Goal: Task Accomplishment & Management: Manage account settings

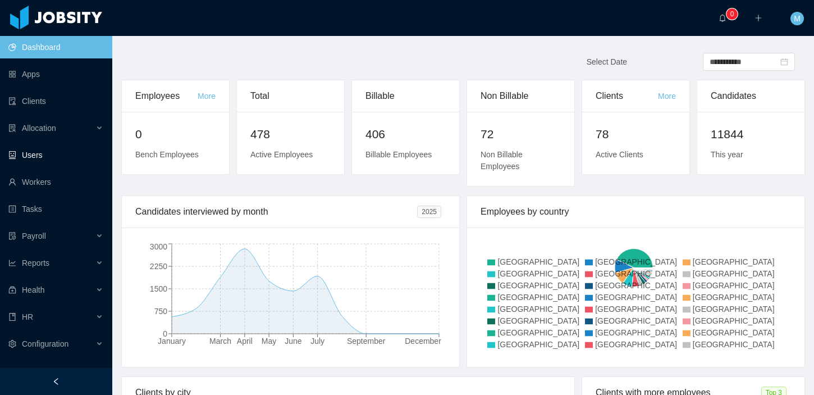
click at [50, 145] on link "Users" at bounding box center [55, 155] width 95 height 22
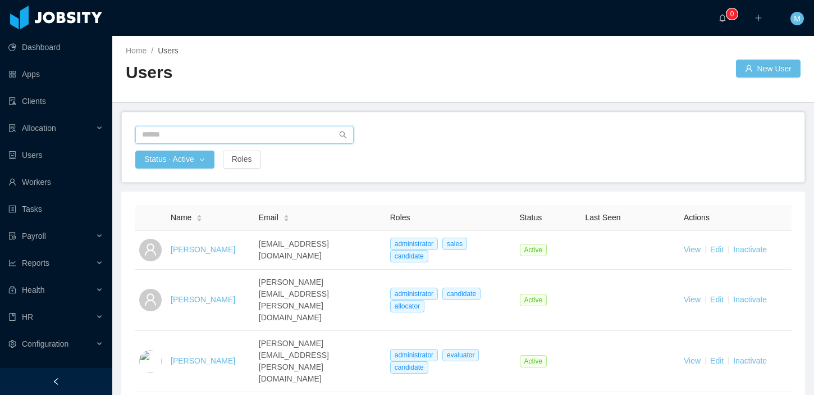
click at [206, 132] on input "text" at bounding box center [244, 135] width 218 height 18
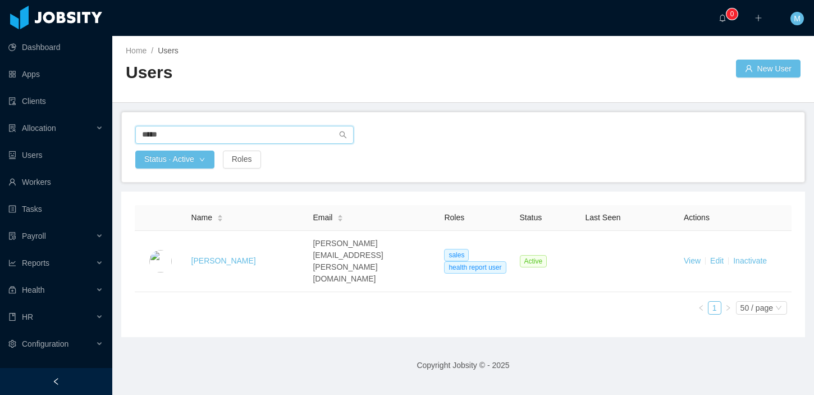
drag, startPoint x: 188, startPoint y: 135, endPoint x: 90, endPoint y: 115, distance: 99.2
click at [90, 115] on section "Dashboard Apps Clients Allocation Users Workers Tasks Payroll Reports Health HR…" at bounding box center [407, 197] width 814 height 395
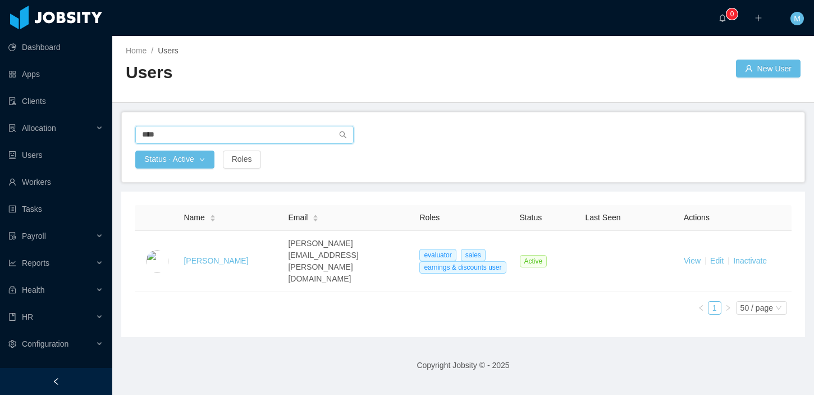
drag, startPoint x: 175, startPoint y: 134, endPoint x: 117, endPoint y: 129, distance: 58.1
click at [117, 129] on main "Home / Users / Users New User **** Status · Active Roles Name Email Roles Statu…" at bounding box center [463, 215] width 702 height 359
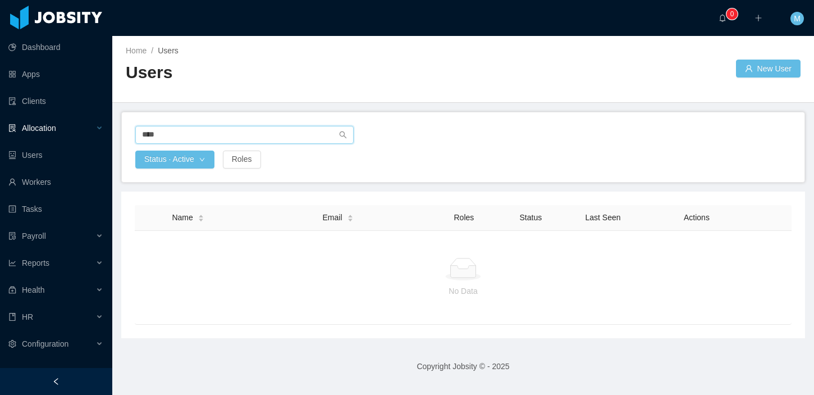
drag, startPoint x: 175, startPoint y: 133, endPoint x: 99, endPoint y: 129, distance: 75.9
click at [99, 129] on section "Dashboard Apps Clients Allocation Users Workers Tasks Payroll Reports Health HR…" at bounding box center [407, 197] width 814 height 395
type input "******"
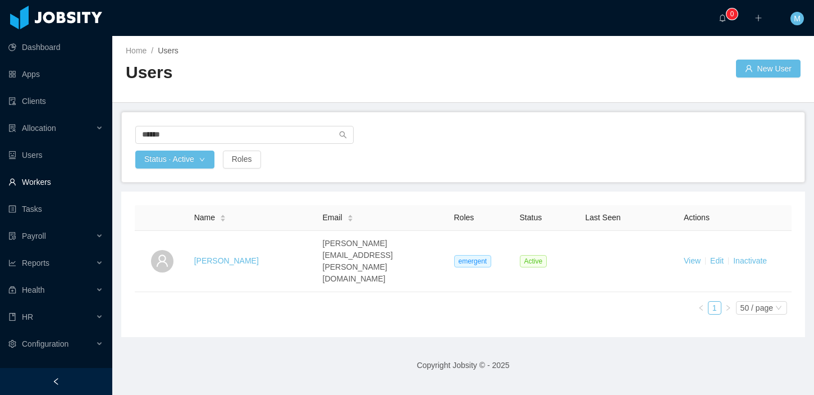
click at [45, 178] on link "Workers" at bounding box center [55, 182] width 95 height 22
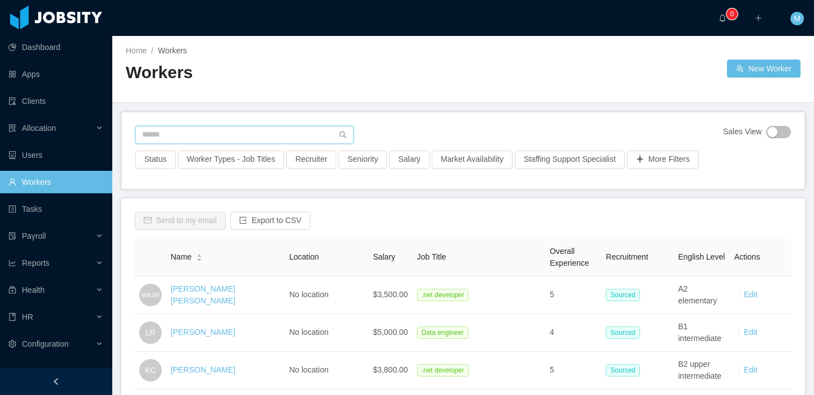
click at [185, 137] on input "text" at bounding box center [244, 135] width 218 height 18
type input "**********"
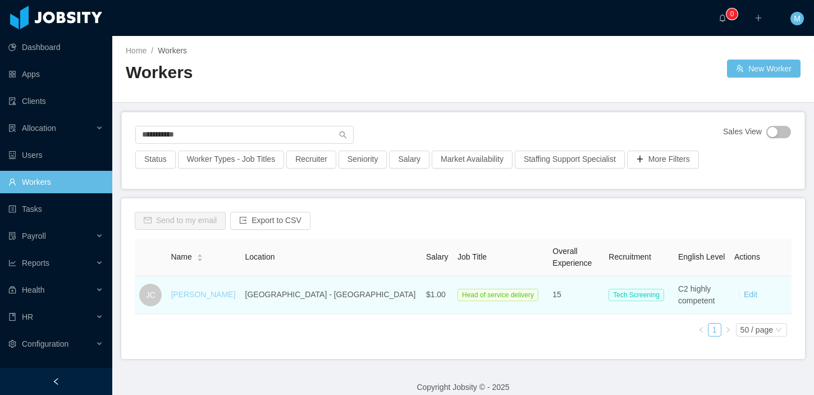
click at [192, 294] on link "Javier Chia" at bounding box center [203, 294] width 65 height 9
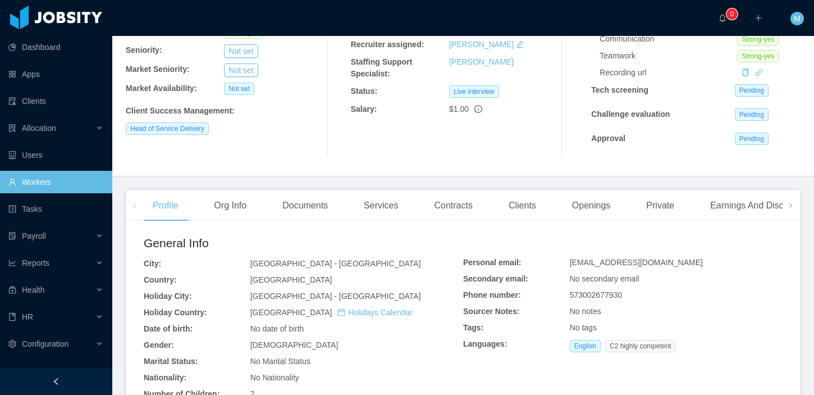
scroll to position [86, 0]
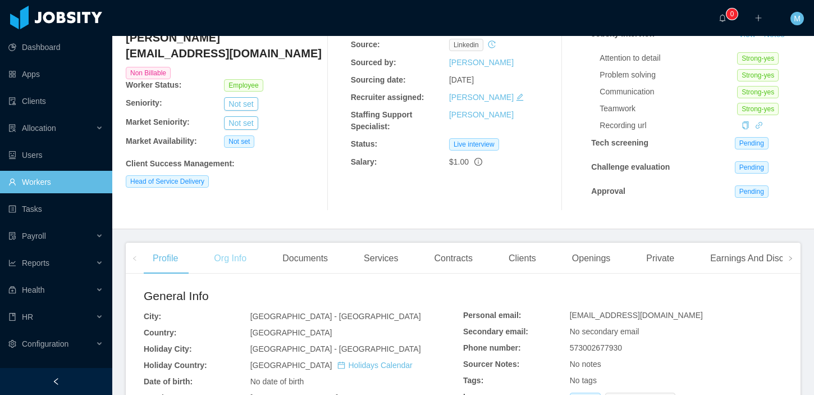
click at [244, 262] on div "Org Info" at bounding box center [230, 258] width 51 height 31
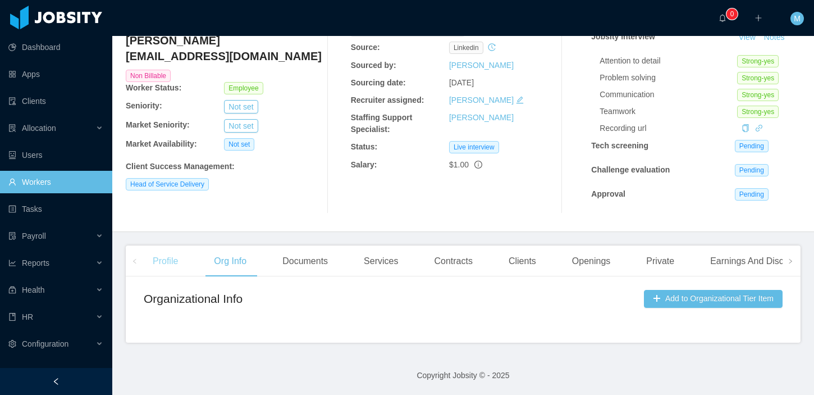
click at [169, 266] on div "Profile" at bounding box center [165, 260] width 43 height 31
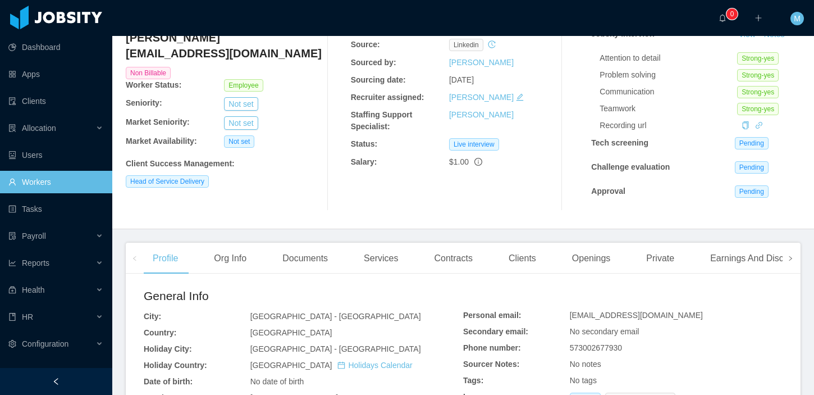
click at [788, 257] on icon "icon: right" at bounding box center [791, 258] width 6 height 6
click at [131, 260] on span at bounding box center [134, 257] width 7 height 13
click at [788, 259] on icon "icon: right" at bounding box center [791, 258] width 6 height 6
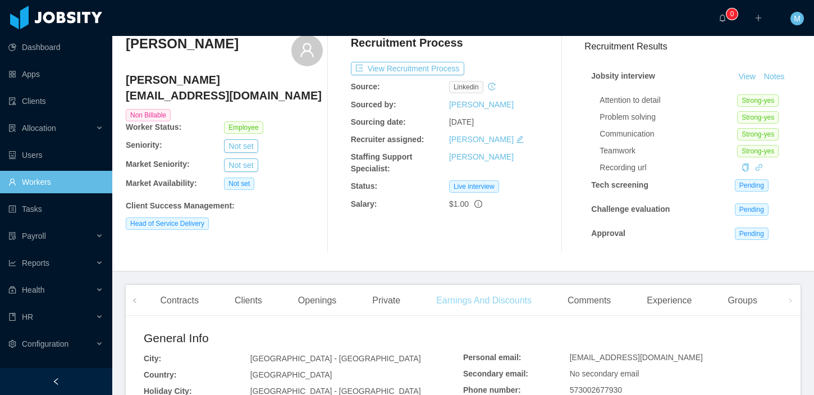
scroll to position [38, 0]
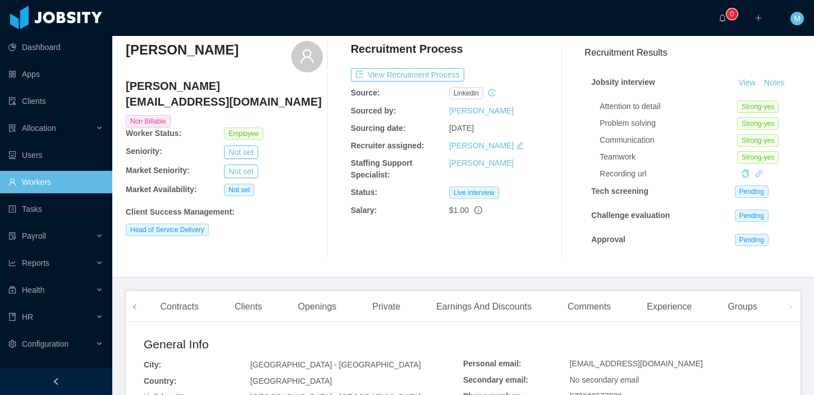
click at [135, 306] on icon "icon: left" at bounding box center [134, 306] width 3 height 4
click at [236, 47] on div "Javier Chia" at bounding box center [224, 56] width 197 height 31
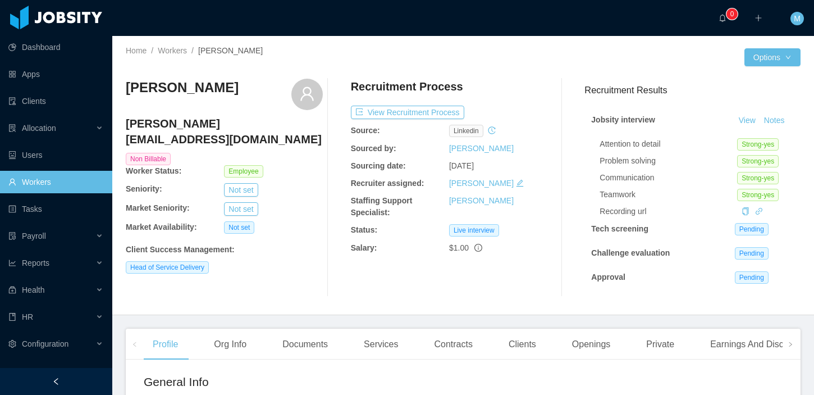
scroll to position [216, 0]
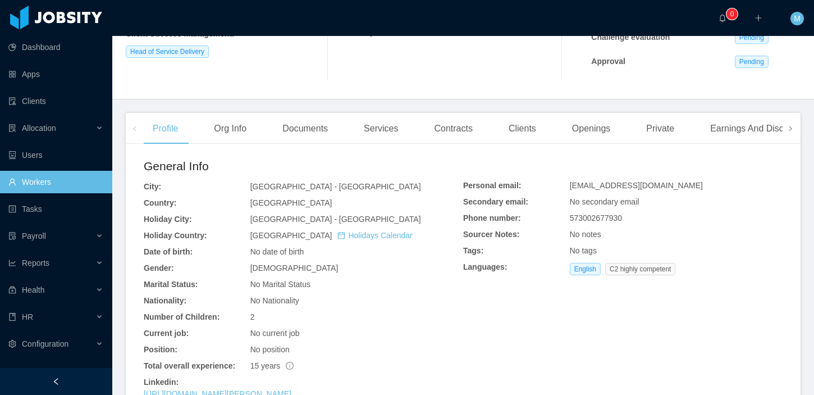
click at [789, 129] on icon "icon: right" at bounding box center [790, 128] width 3 height 4
click at [757, 128] on div "Groups" at bounding box center [742, 128] width 47 height 31
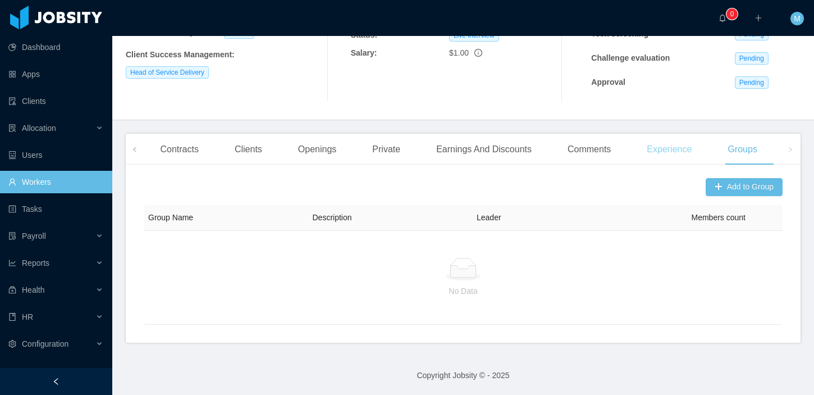
click at [676, 139] on div "Experience" at bounding box center [669, 149] width 63 height 31
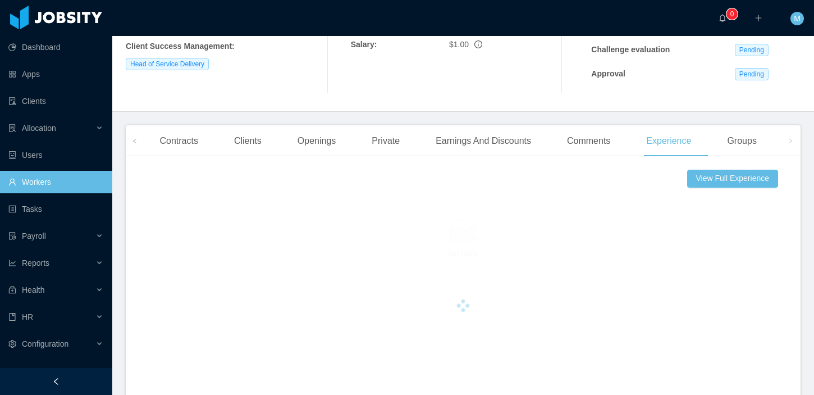
scroll to position [216, 0]
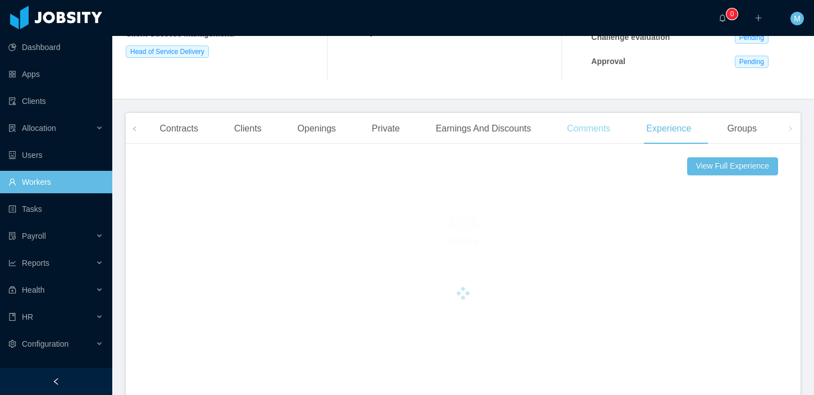
click at [597, 134] on div "Comments" at bounding box center [588, 128] width 61 height 31
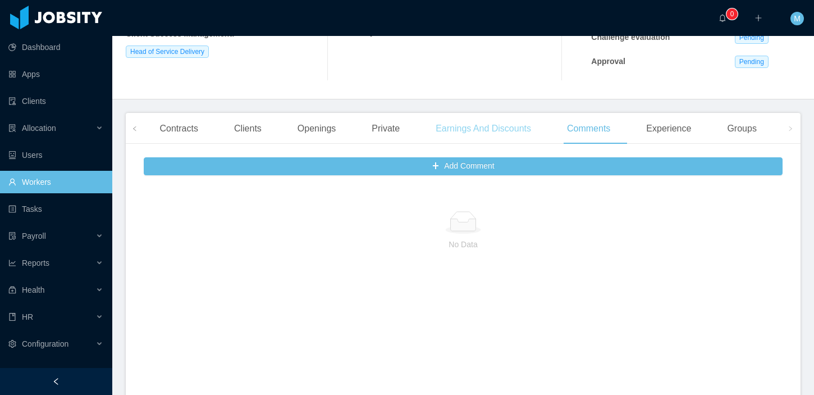
click at [481, 126] on div "Earnings And Discounts" at bounding box center [483, 128] width 113 height 31
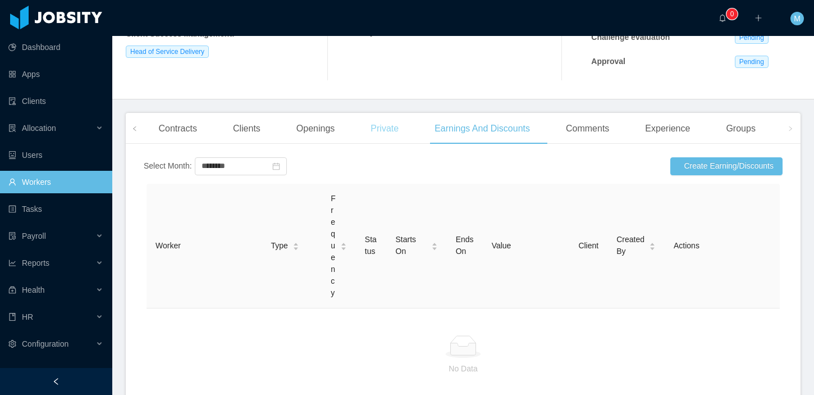
click at [395, 128] on div "Private" at bounding box center [385, 128] width 46 height 31
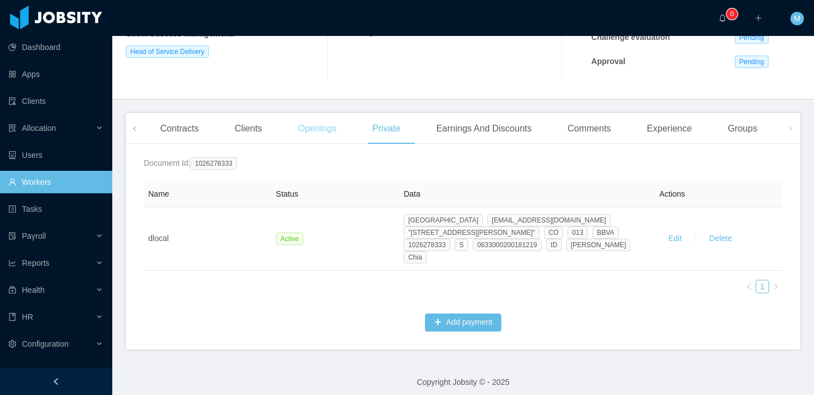
click at [326, 132] on div "Openings" at bounding box center [317, 128] width 57 height 31
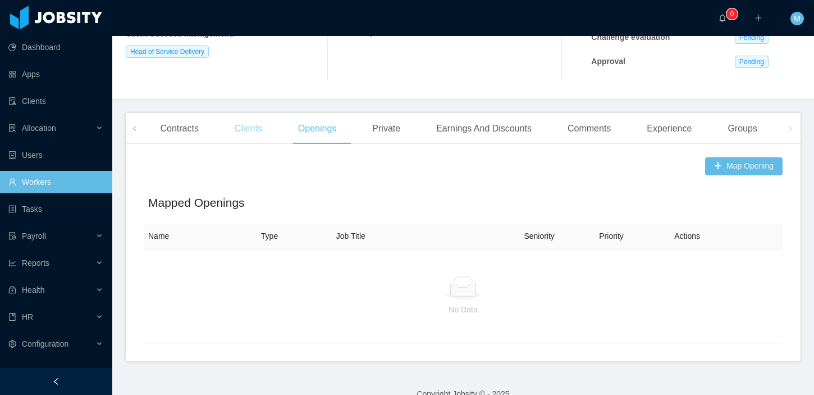
click at [258, 131] on div "Clients" at bounding box center [248, 128] width 45 height 31
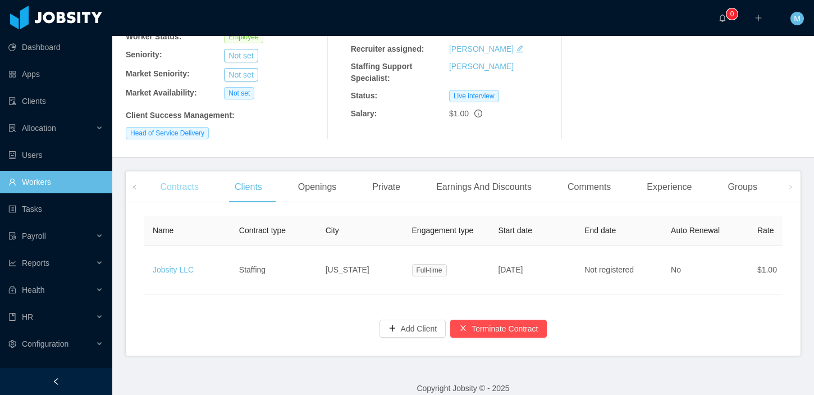
click at [180, 171] on div "Contracts" at bounding box center [179, 186] width 56 height 31
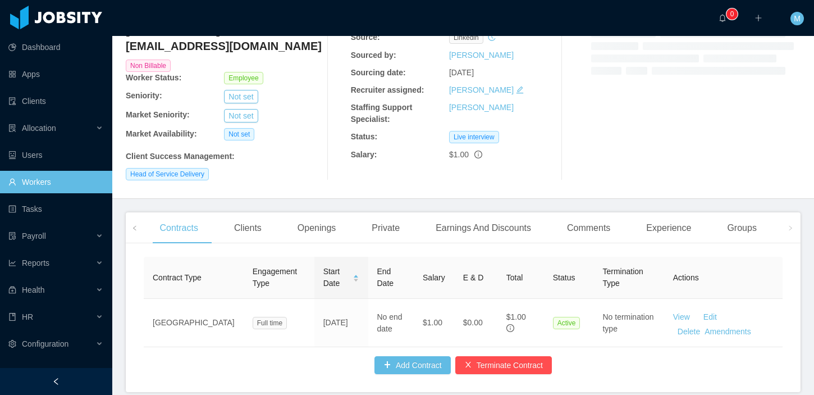
scroll to position [134, 0]
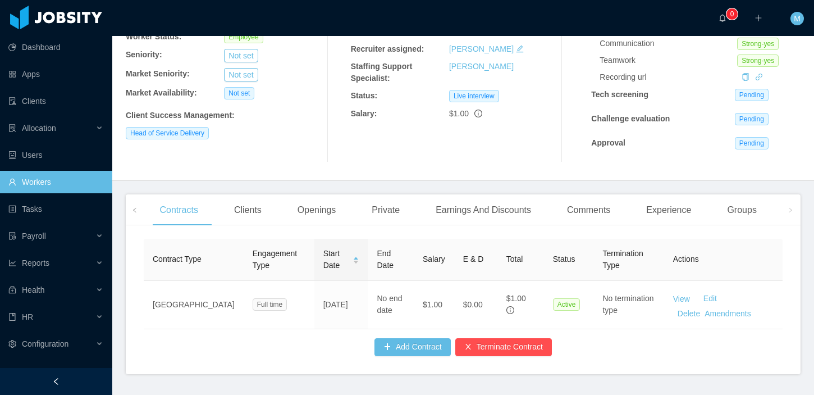
click at [145, 176] on div "Home / Workers / Javier Chia / Options Javier Chia javier.chia@jobsity.com Non …" at bounding box center [463, 41] width 702 height 279
click at [139, 208] on span at bounding box center [135, 209] width 18 height 31
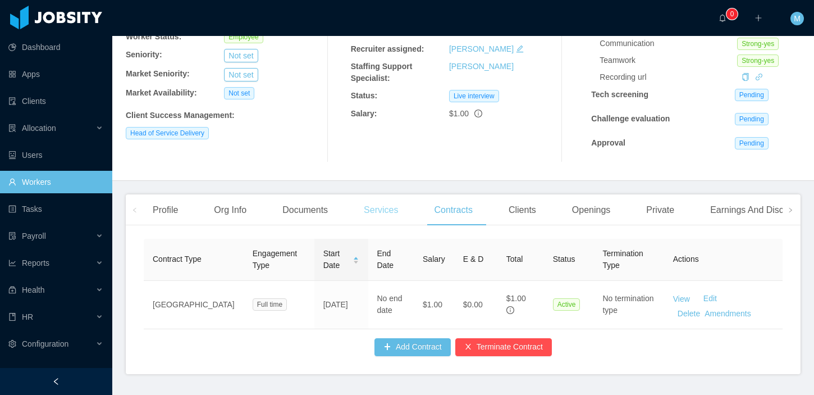
click at [382, 208] on div "Services" at bounding box center [381, 209] width 52 height 31
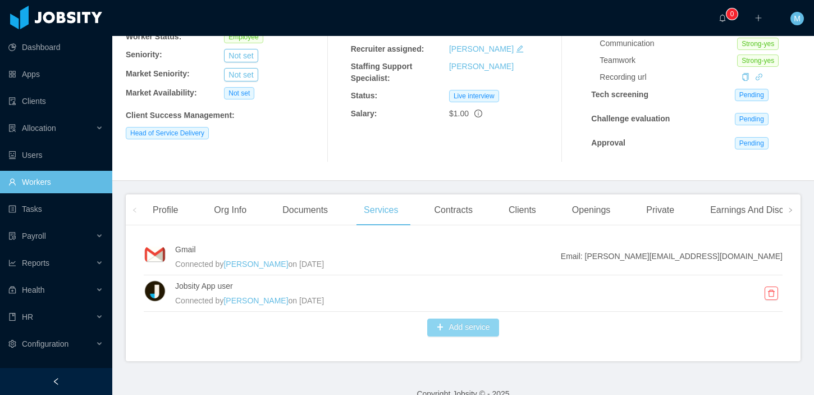
click at [467, 327] on button "Add service" at bounding box center [462, 327] width 71 height 18
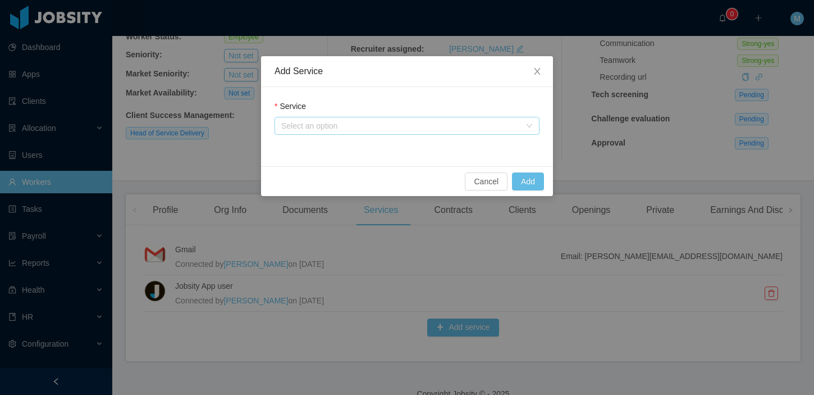
click at [336, 126] on div "Select an option" at bounding box center [400, 125] width 239 height 11
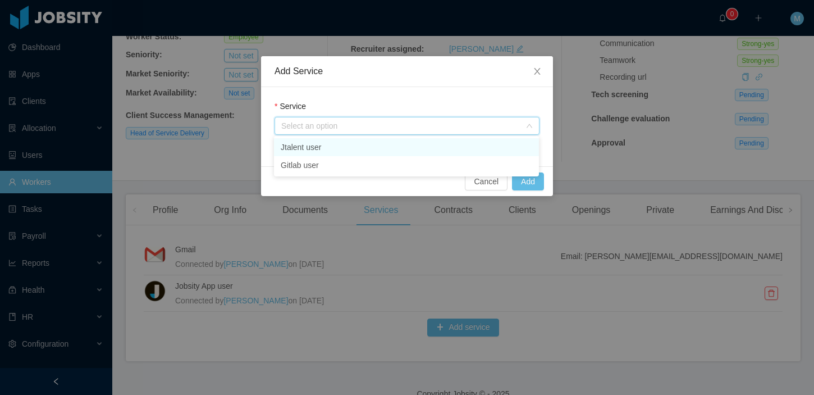
click at [330, 144] on li "Jtalent user" at bounding box center [406, 147] width 265 height 18
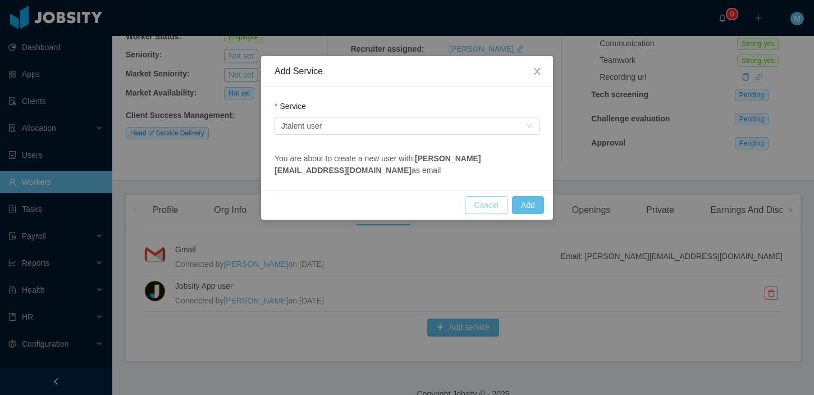
click at [490, 204] on button "Cancel" at bounding box center [486, 205] width 43 height 18
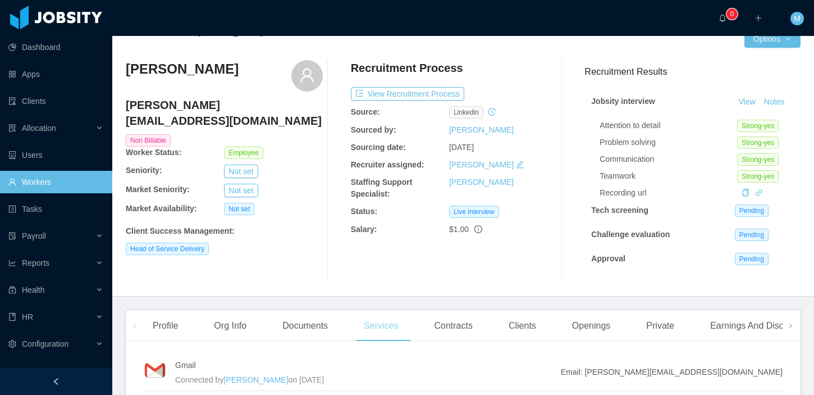
scroll to position [84, 0]
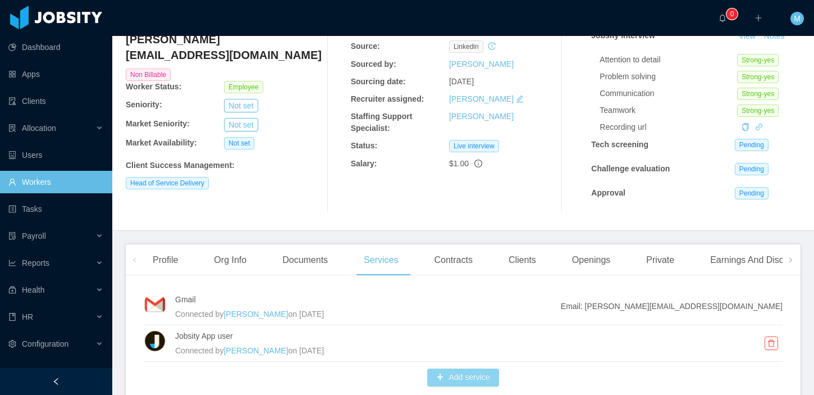
click at [460, 373] on button "Add service" at bounding box center [462, 377] width 71 height 18
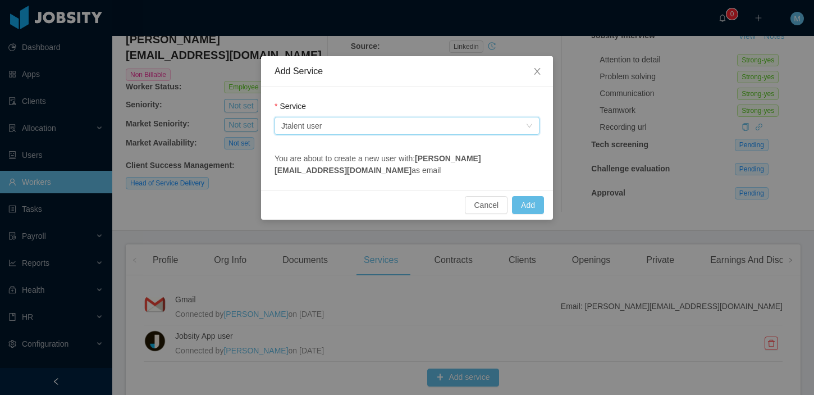
click at [334, 127] on div "Select an option Jtalent user" at bounding box center [403, 125] width 244 height 17
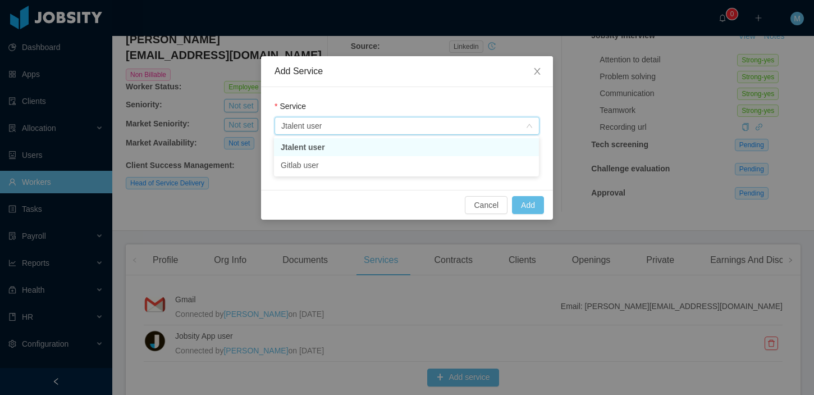
click at [319, 144] on li "Jtalent user" at bounding box center [406, 147] width 265 height 18
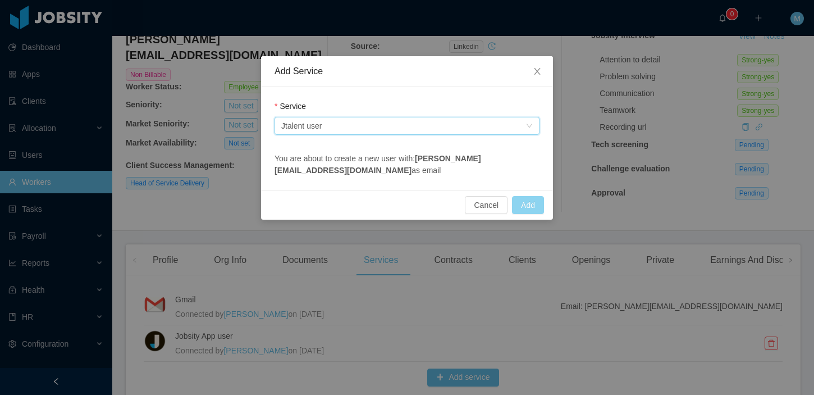
click at [530, 206] on button "Add" at bounding box center [528, 205] width 32 height 18
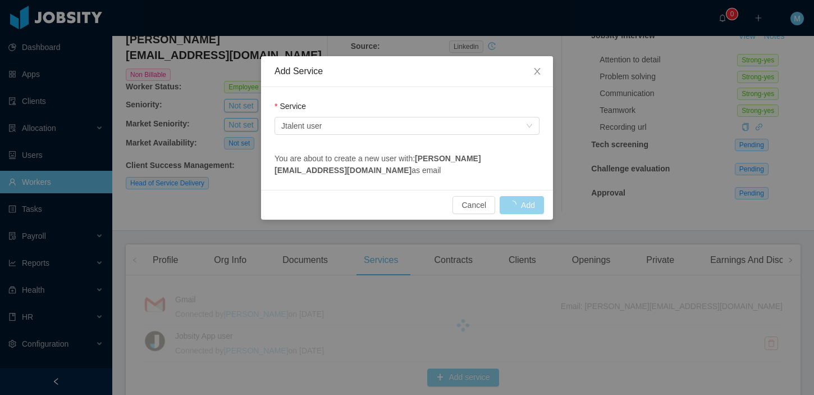
scroll to position [190, 0]
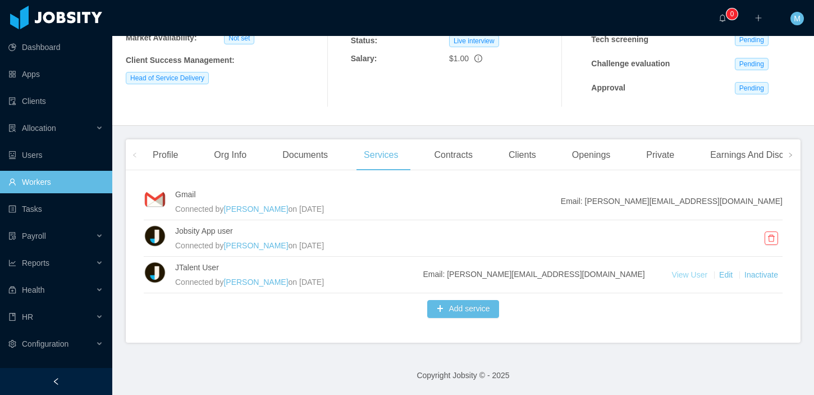
click at [679, 273] on link "View User" at bounding box center [691, 274] width 38 height 9
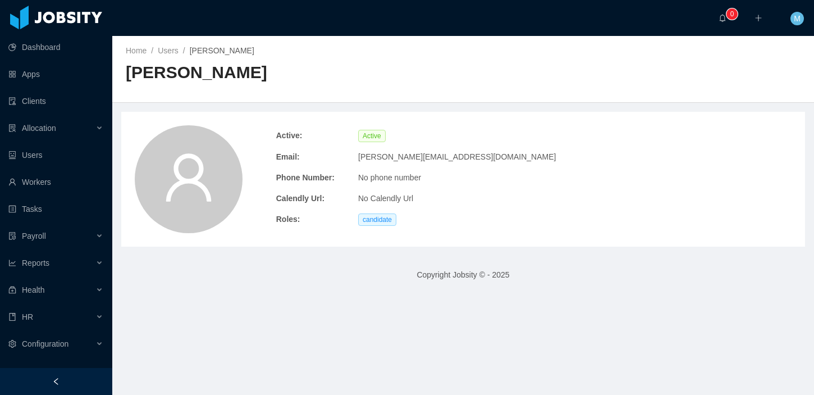
click at [510, 209] on div "candidate" at bounding box center [477, 219] width 247 height 21
click at [27, 179] on link "Workers" at bounding box center [55, 182] width 95 height 22
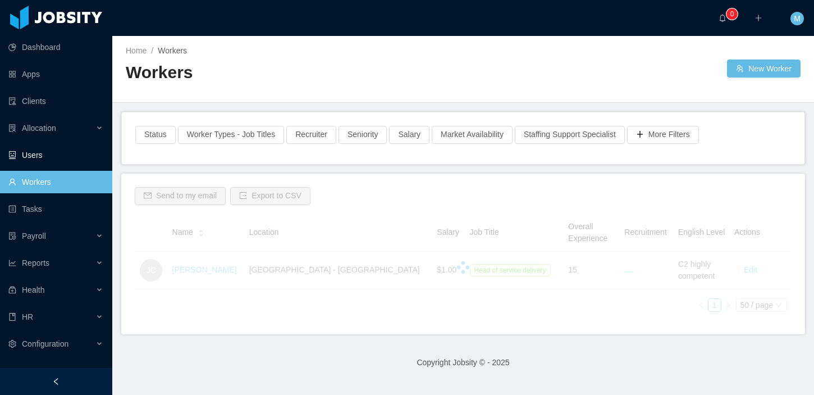
click at [38, 154] on link "Users" at bounding box center [55, 155] width 95 height 22
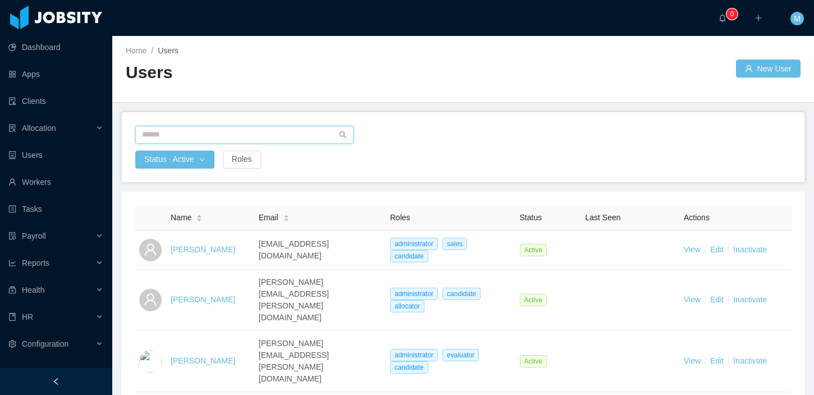
click at [209, 134] on input "text" at bounding box center [244, 135] width 218 height 18
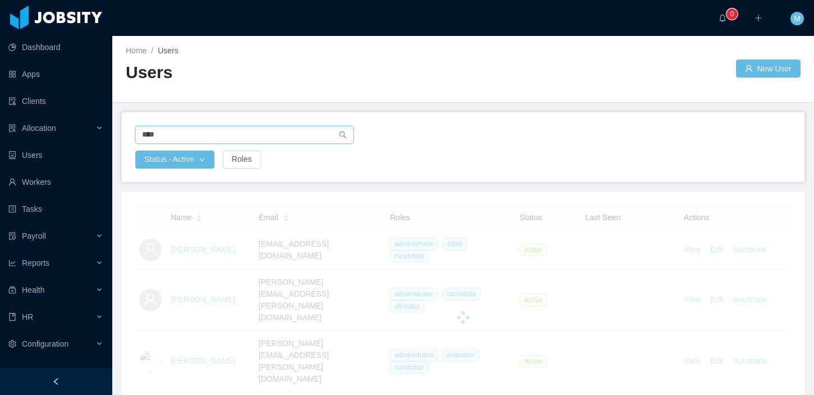
type input "****"
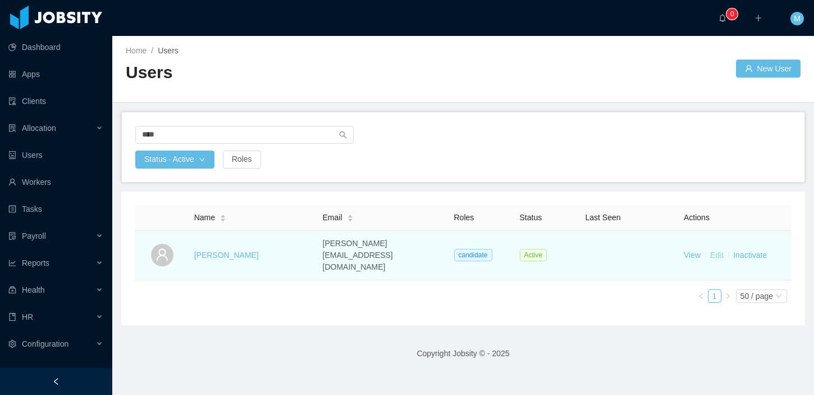
click at [715, 250] on link "Edit" at bounding box center [716, 254] width 13 height 9
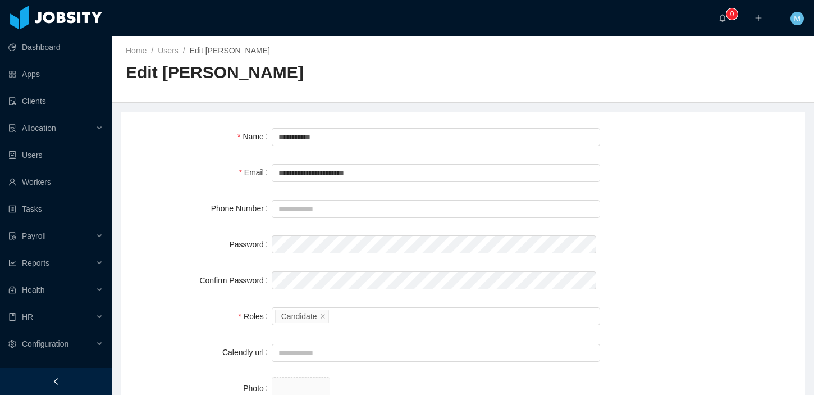
scroll to position [34, 0]
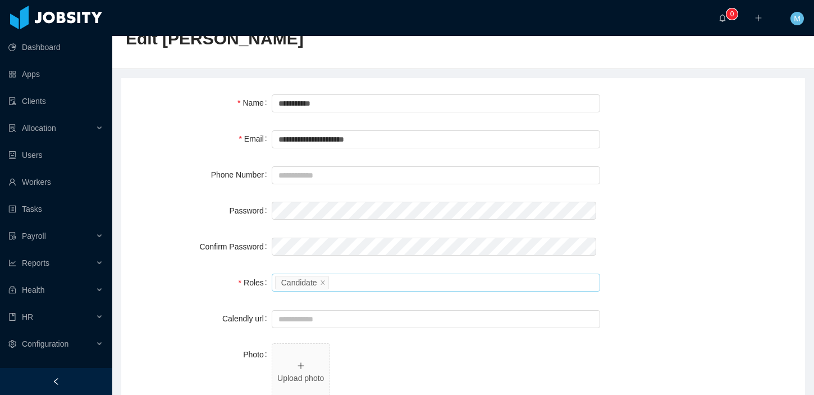
click at [326, 280] on li "Candidate" at bounding box center [302, 282] width 54 height 13
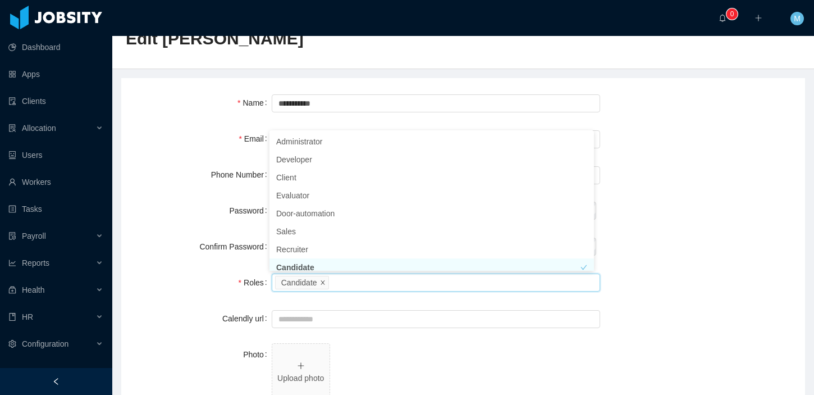
scroll to position [6, 0]
click at [322, 282] on icon "icon: close" at bounding box center [323, 282] width 4 height 4
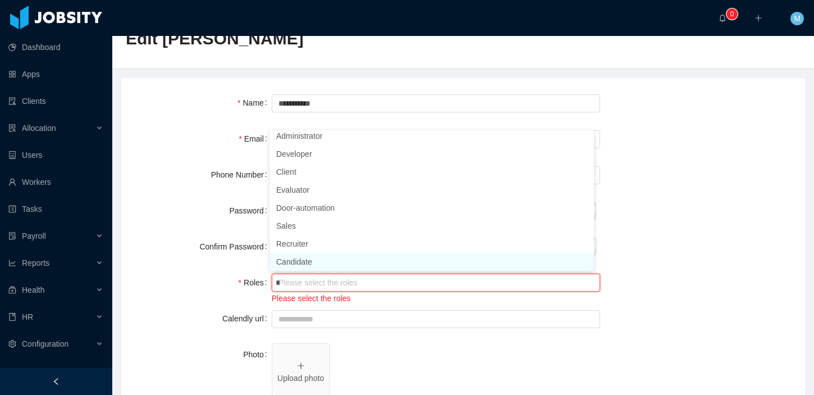
scroll to position [2, 0]
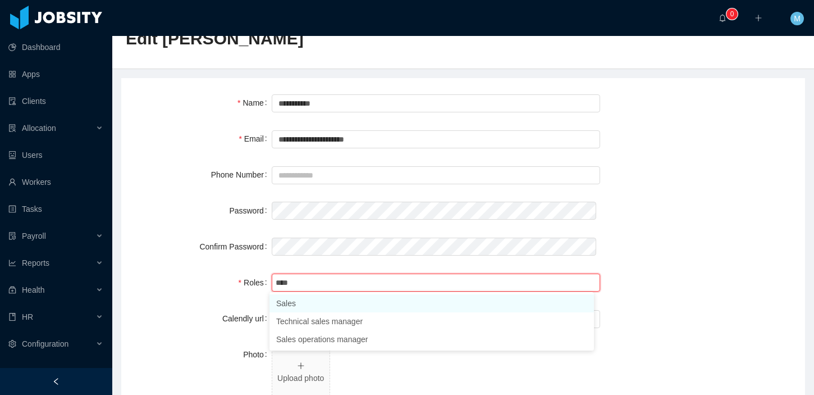
type input "*****"
click at [320, 308] on li "Sales" at bounding box center [432, 303] width 325 height 18
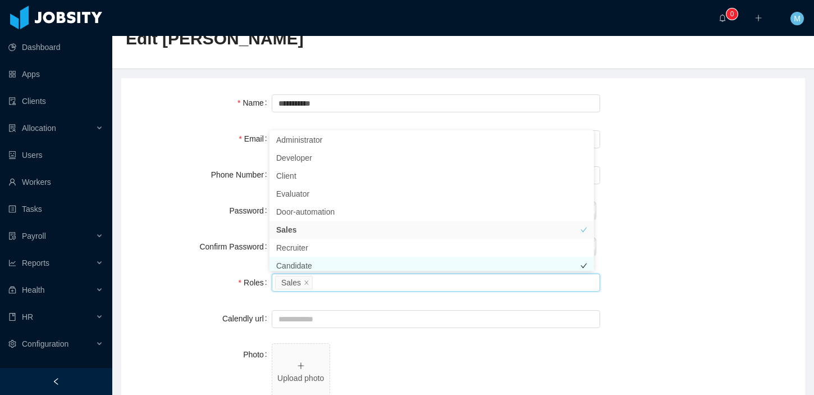
scroll to position [6, 0]
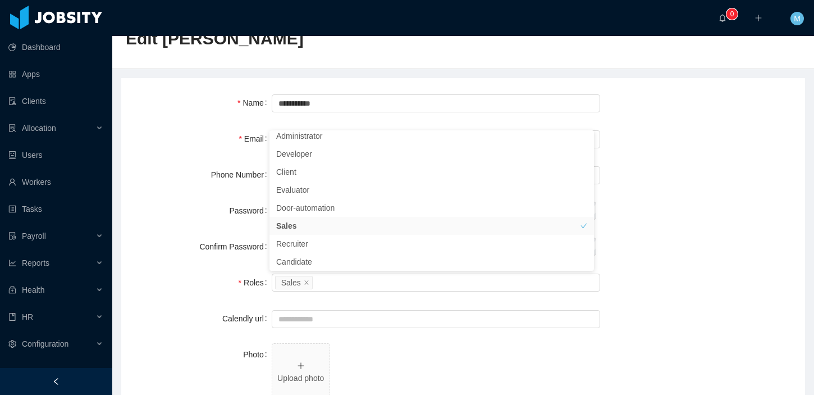
click at [655, 230] on form "**********" at bounding box center [463, 271] width 657 height 359
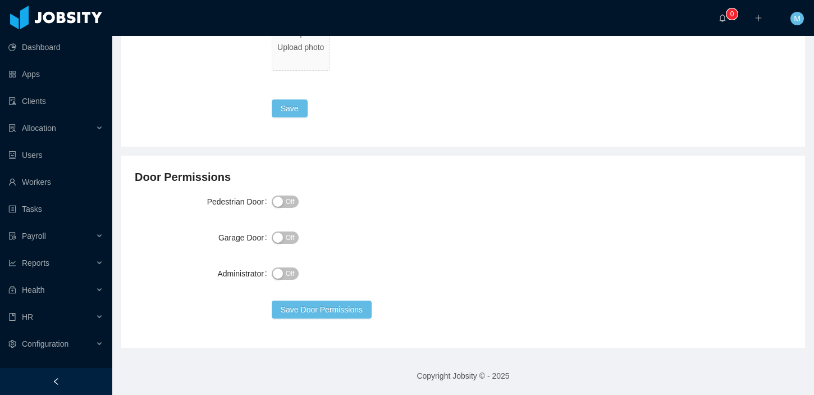
scroll to position [194, 0]
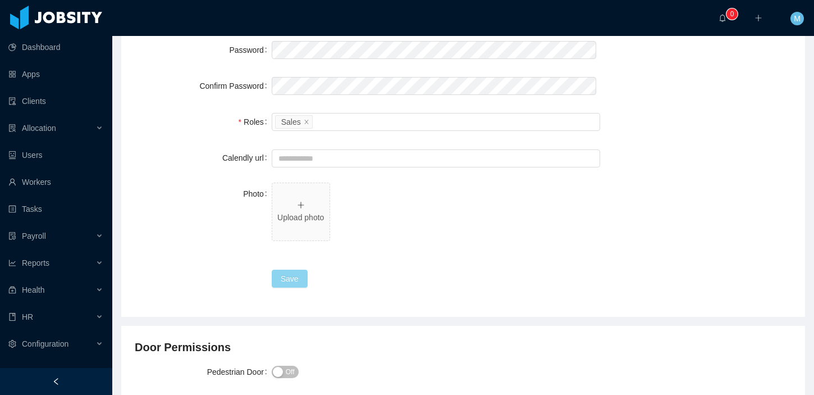
click at [294, 284] on button "Save" at bounding box center [290, 279] width 36 height 18
